Goal: Information Seeking & Learning: Compare options

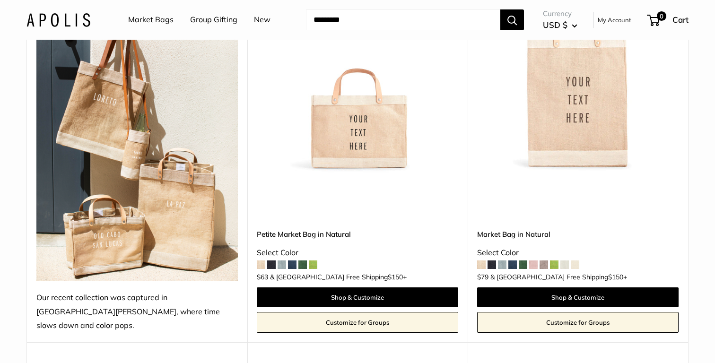
scroll to position [532, 0]
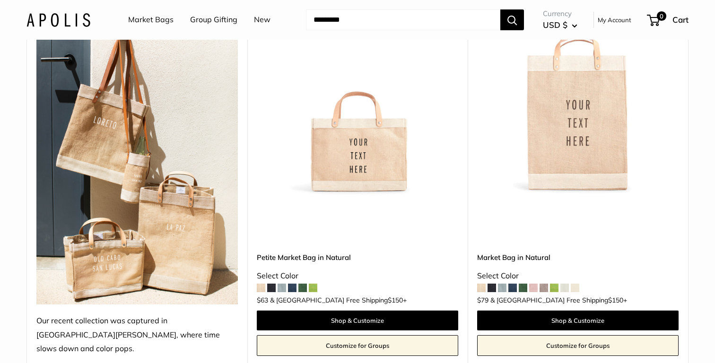
click at [0, 0] on img at bounding box center [0, 0] width 0 height 0
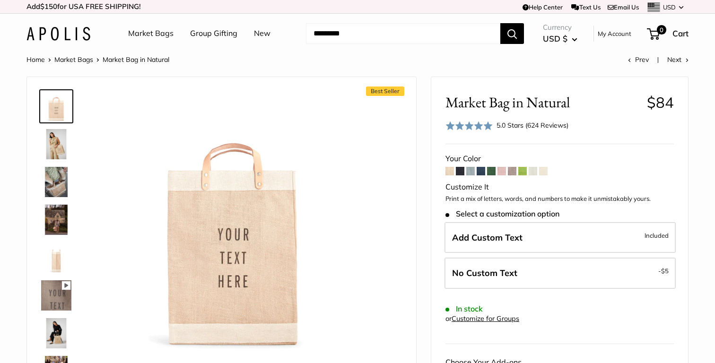
scroll to position [18, 0]
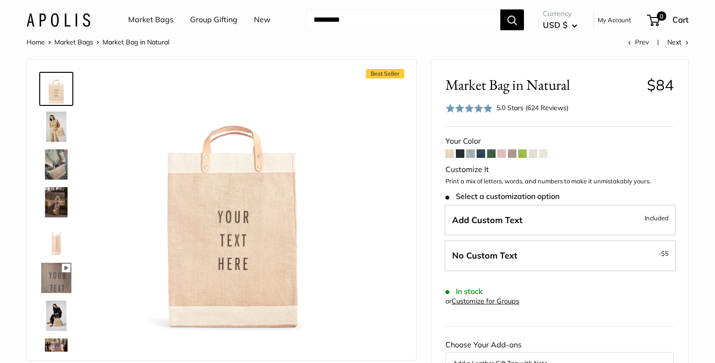
click at [462, 153] on span at bounding box center [460, 154] width 9 height 9
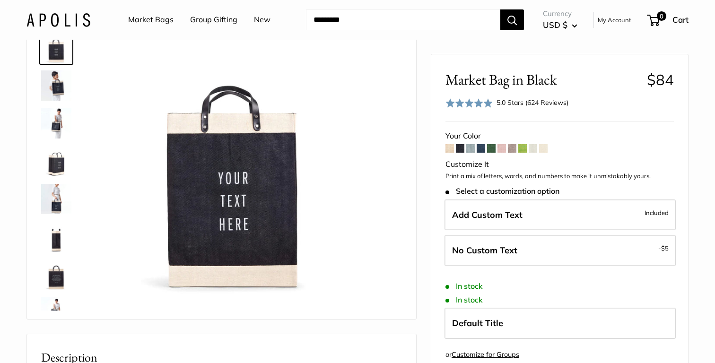
scroll to position [59, 0]
click at [448, 145] on span at bounding box center [450, 148] width 9 height 9
click at [50, 208] on img at bounding box center [56, 199] width 30 height 30
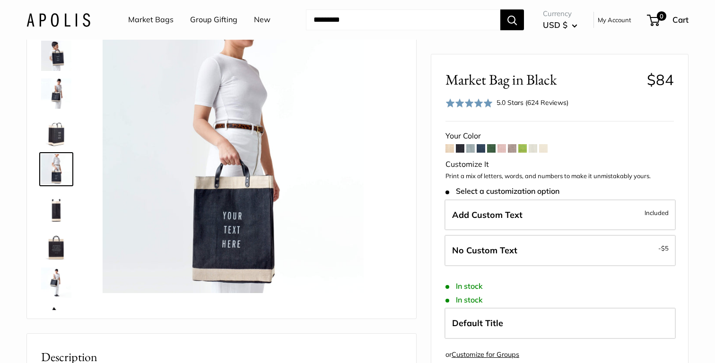
scroll to position [0, 0]
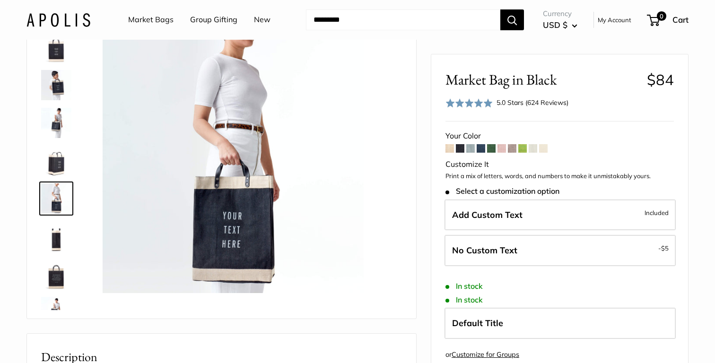
click at [152, 22] on link "Market Bags" at bounding box center [150, 20] width 45 height 14
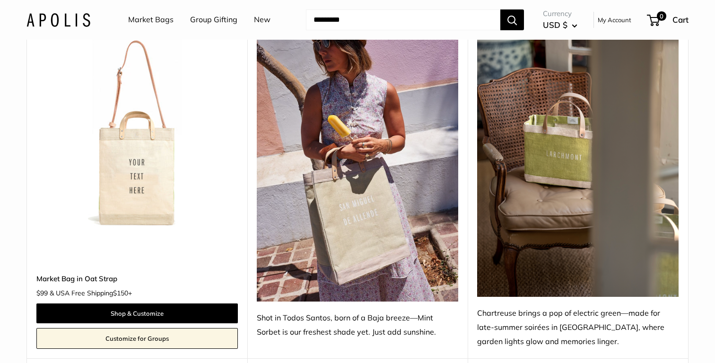
scroll to position [5460, 0]
